Goal: Information Seeking & Learning: Learn about a topic

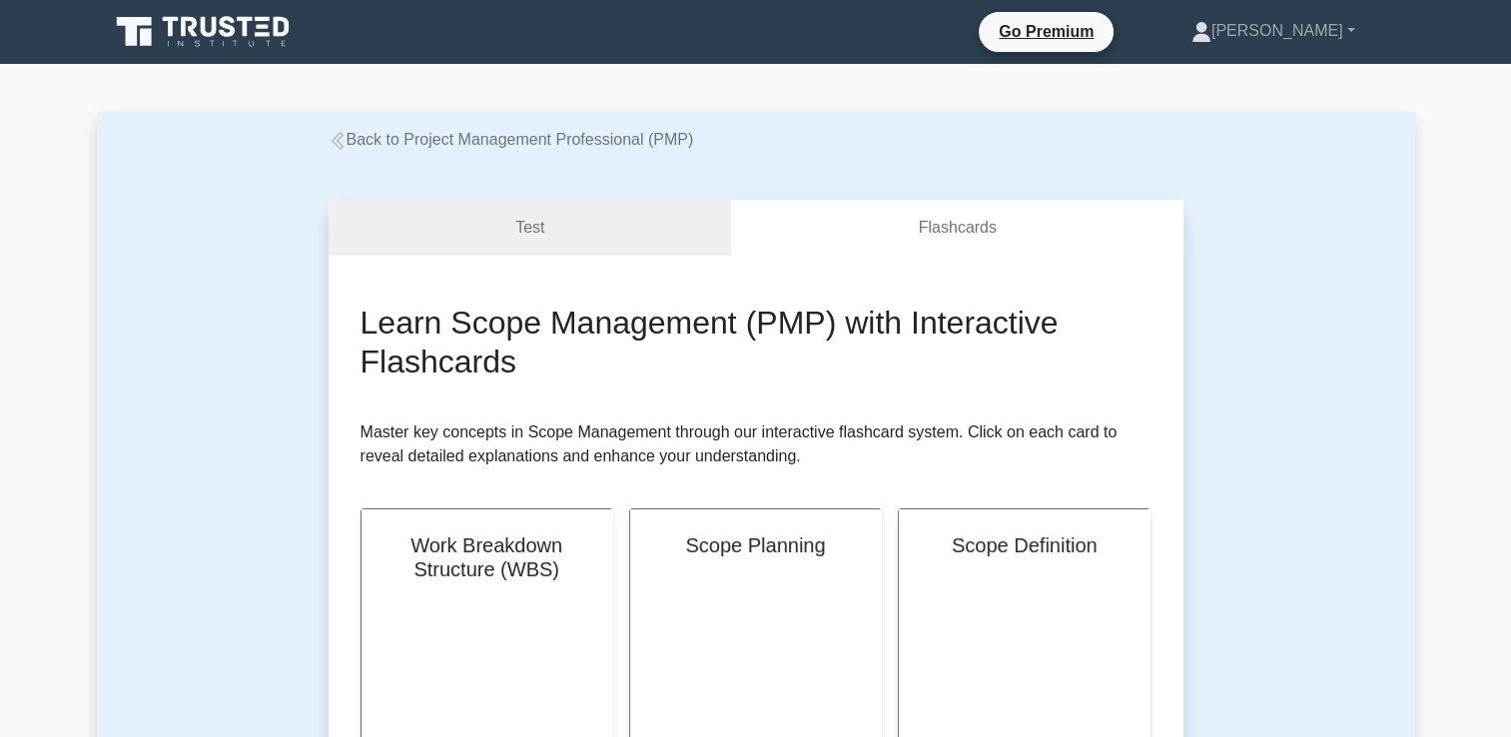
click at [546, 144] on link "Back to Project Management Professional (PMP)" at bounding box center [512, 139] width 366 height 17
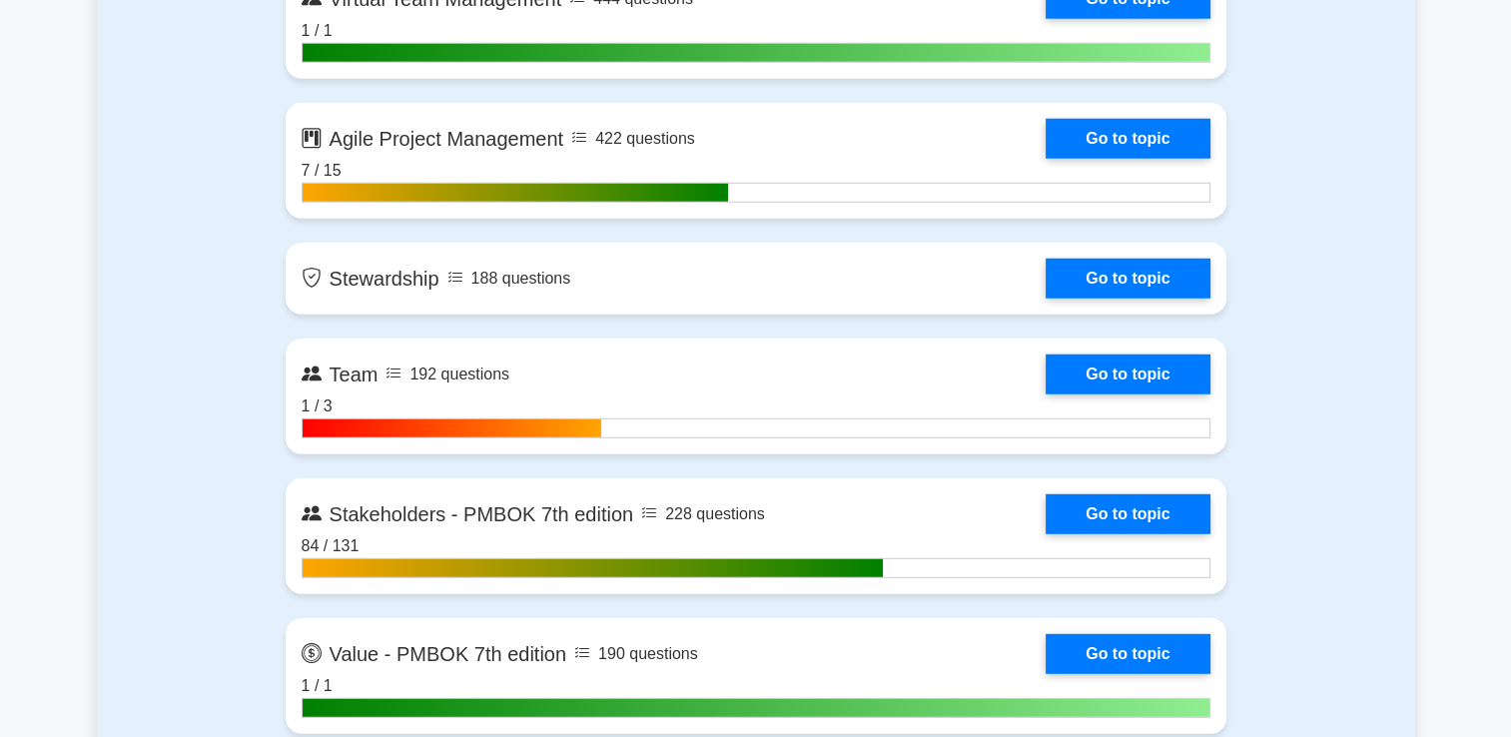
scroll to position [5354, 0]
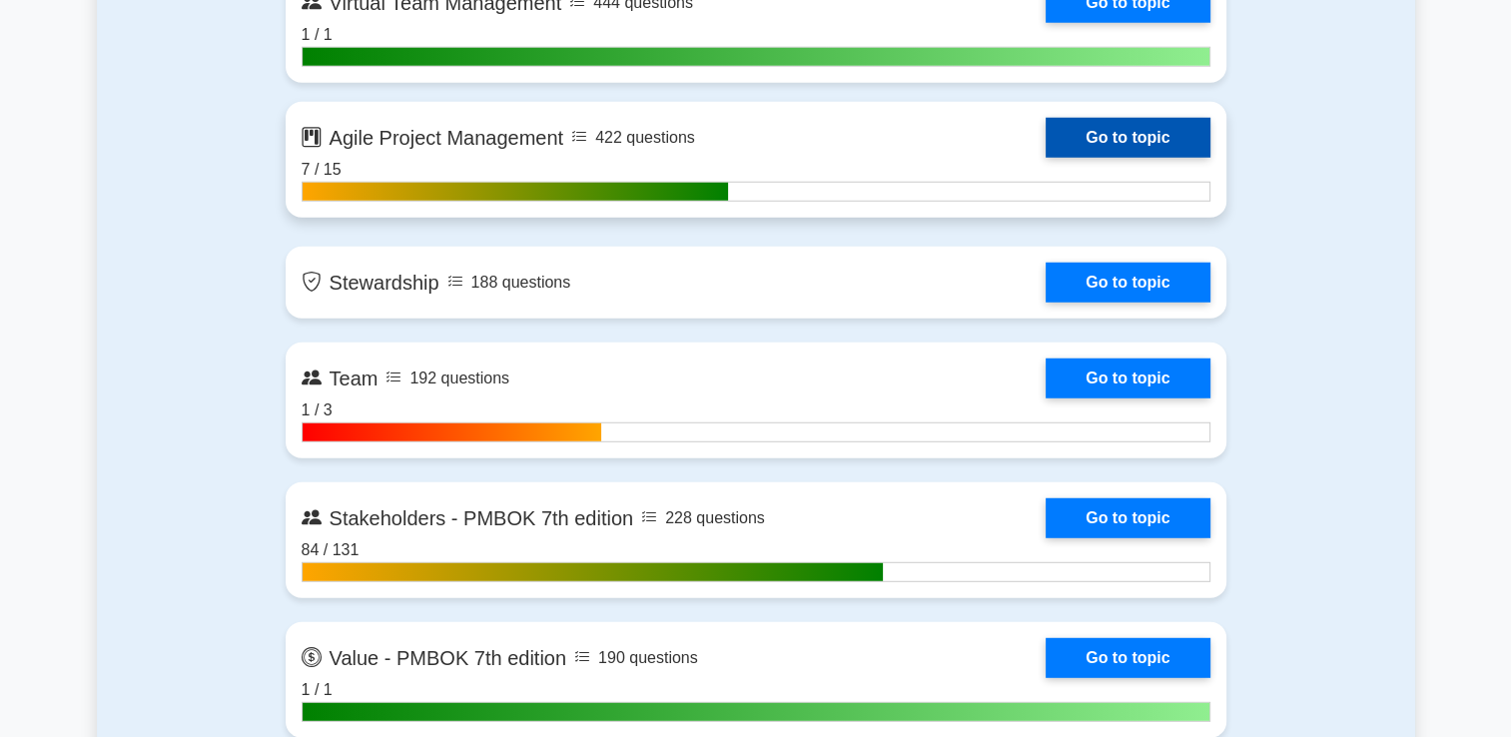
click at [1110, 143] on link "Go to topic" at bounding box center [1128, 138] width 164 height 40
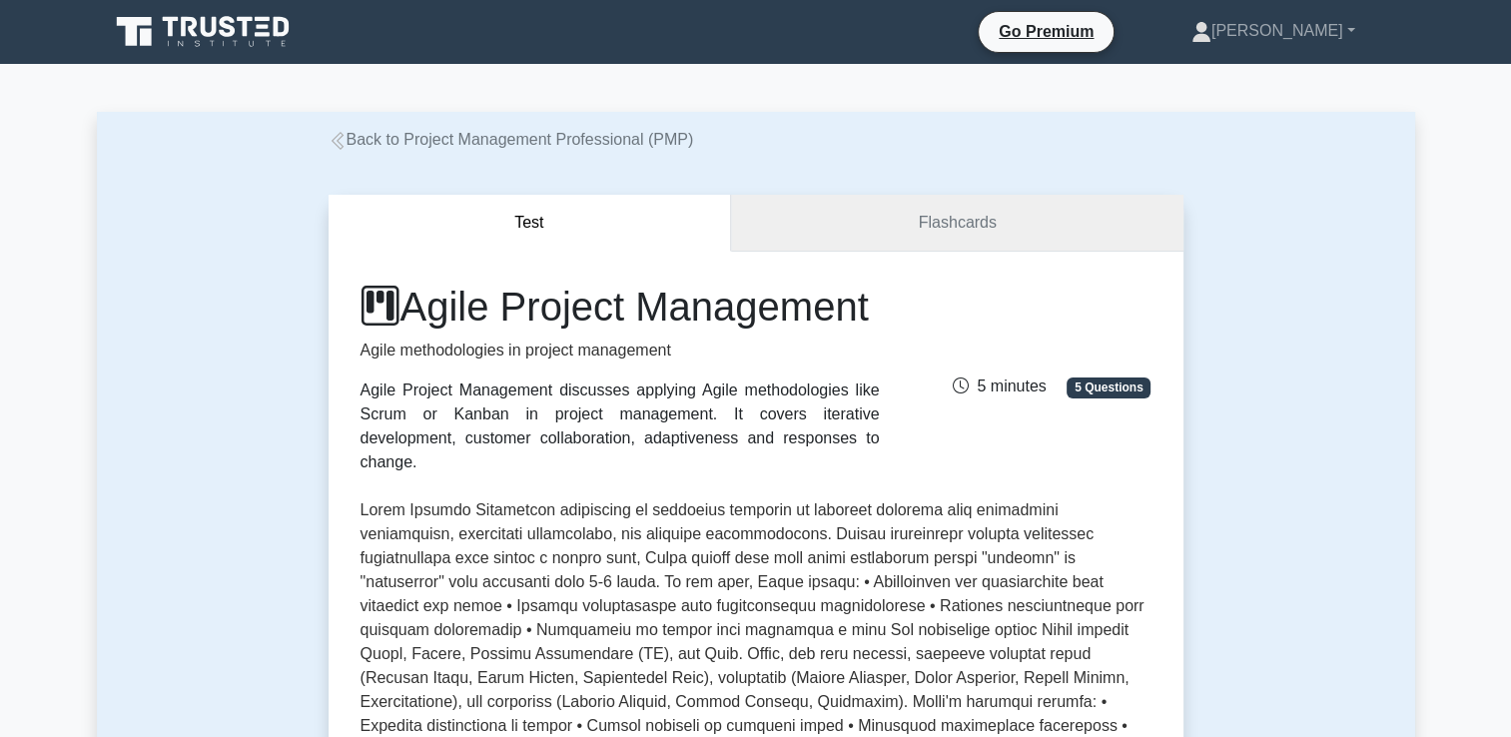
click at [975, 222] on link "Flashcards" at bounding box center [956, 223] width 451 height 57
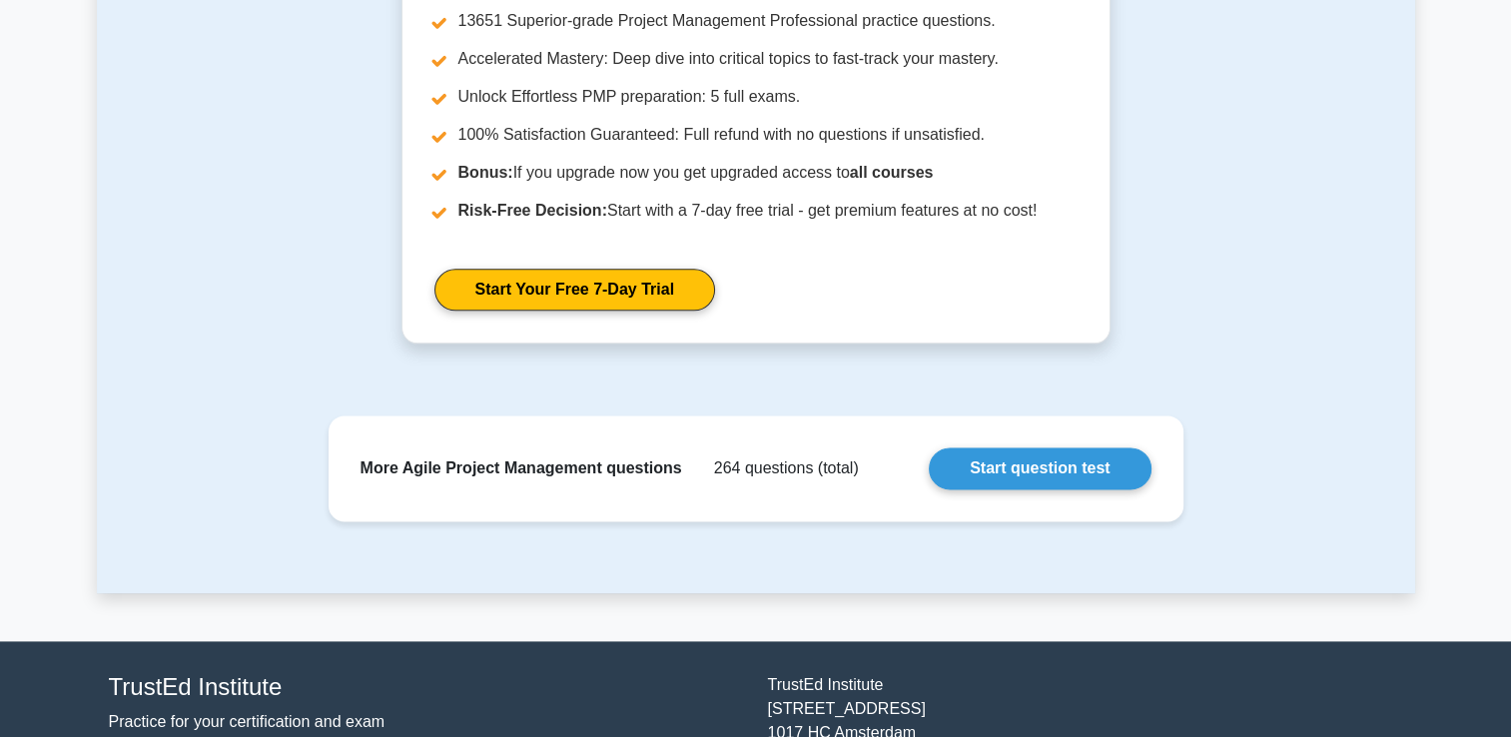
scroll to position [2561, 0]
